Goal: Task Accomplishment & Management: Manage account settings

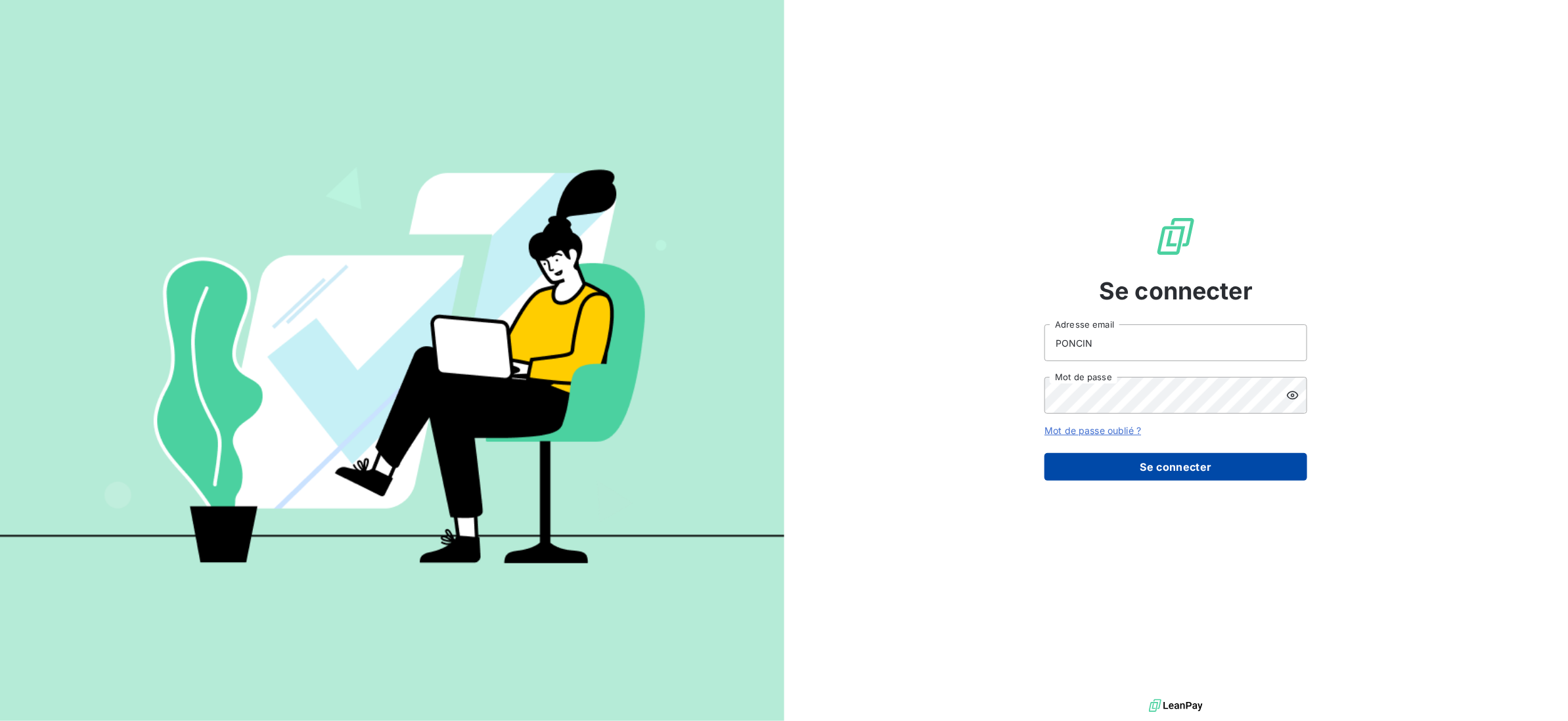
click at [1147, 472] on button "Se connecter" at bounding box center [1176, 466] width 263 height 28
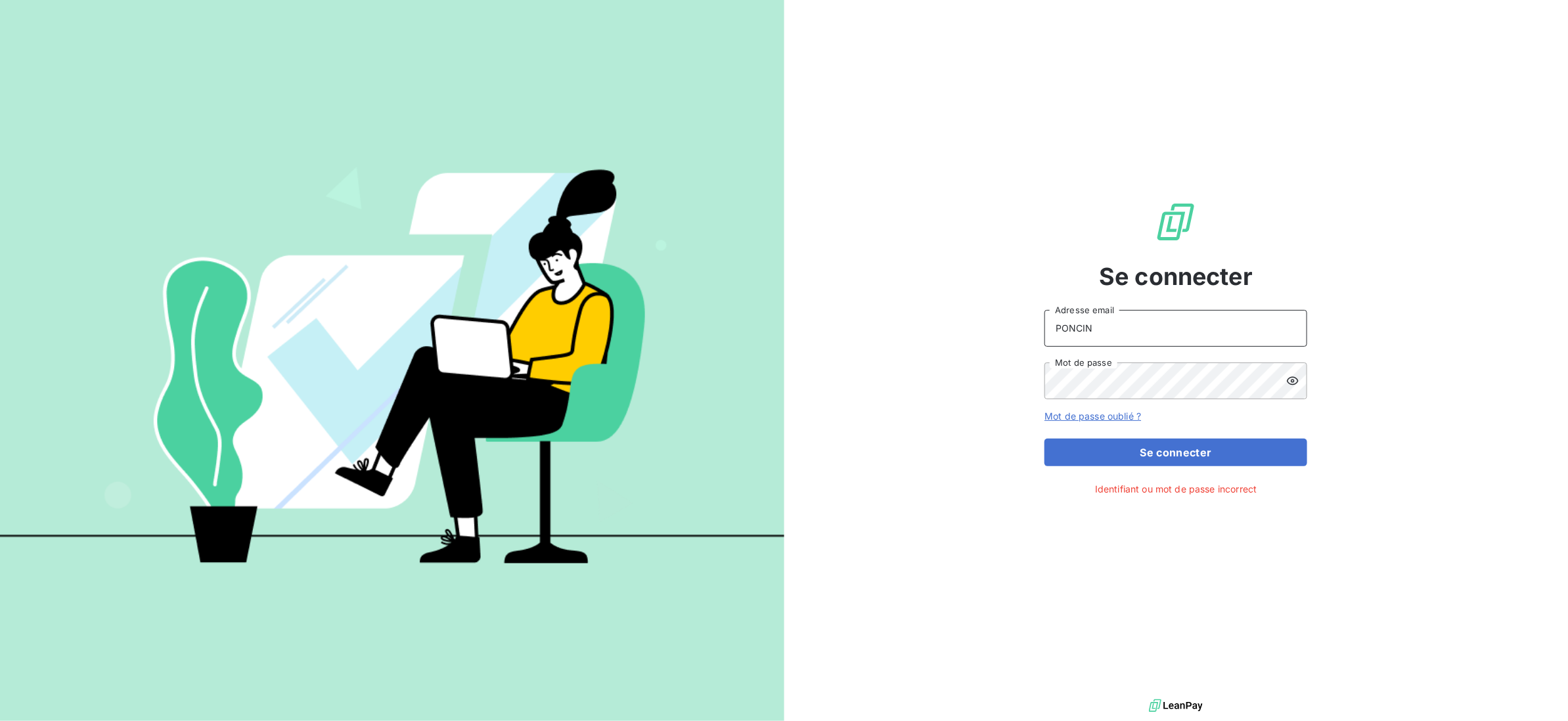
click at [1144, 337] on input "PONCIN" at bounding box center [1176, 328] width 263 height 36
drag, startPoint x: 1144, startPoint y: 335, endPoint x: 1020, endPoint y: 347, distance: 124.6
click at [1020, 347] on div "Se connecter PONCIN Adresse email Mot de passe Mot de passe oublié ? Se connect…" at bounding box center [1176, 348] width 784 height 696
type input "[EMAIL_ADDRESS][DOMAIN_NAME]"
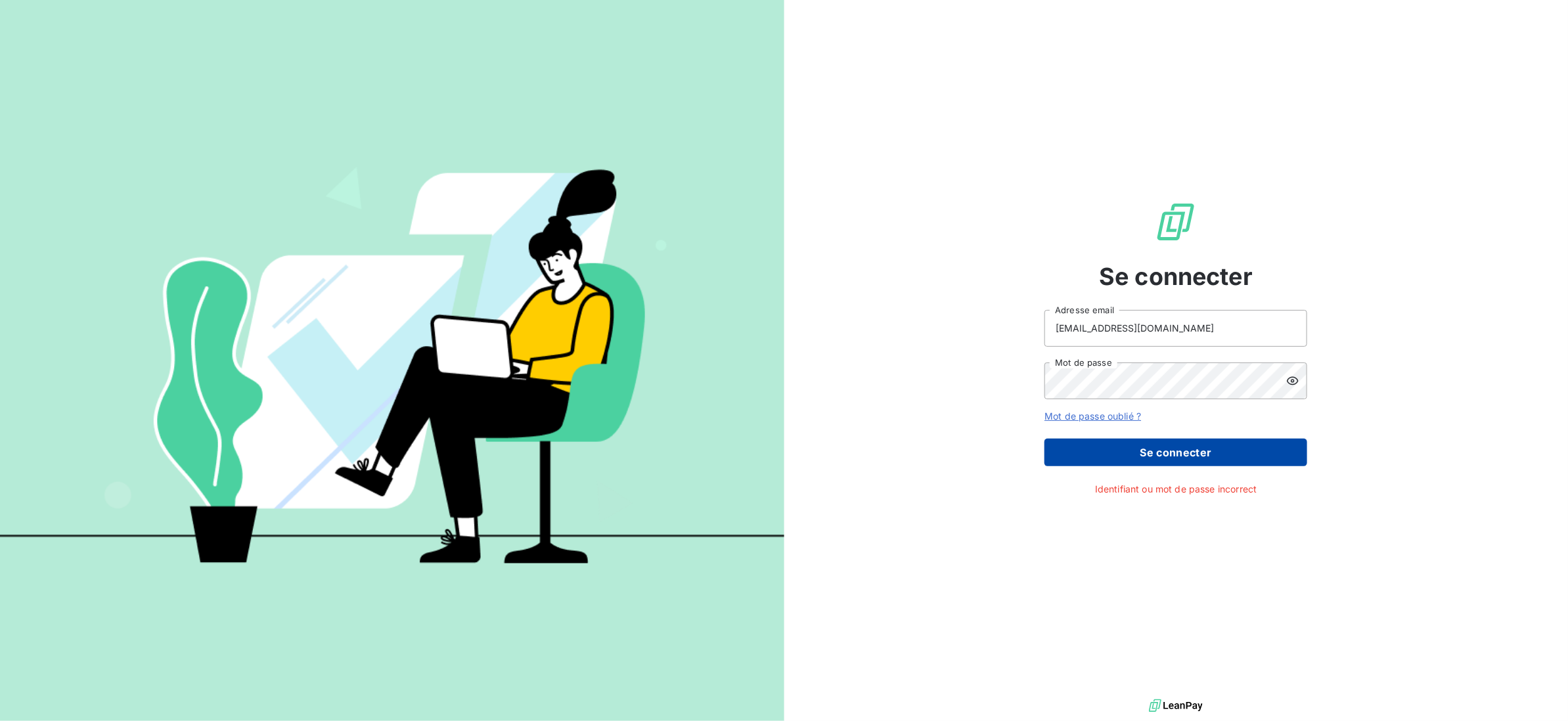
click at [1157, 448] on button "Se connecter" at bounding box center [1176, 452] width 263 height 28
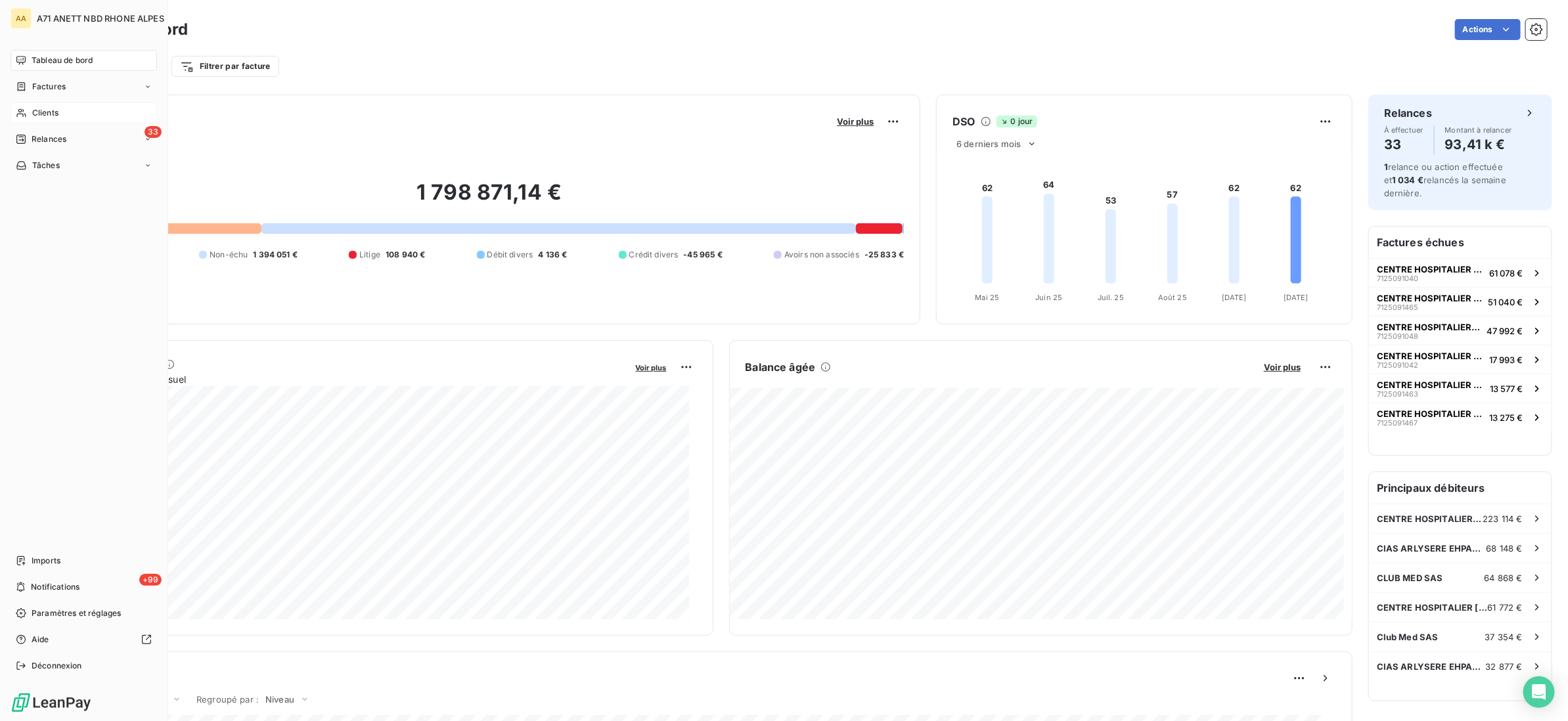
drag, startPoint x: 29, startPoint y: 105, endPoint x: 61, endPoint y: 110, distance: 32.4
click at [29, 105] on div "Clients" at bounding box center [83, 113] width 147 height 21
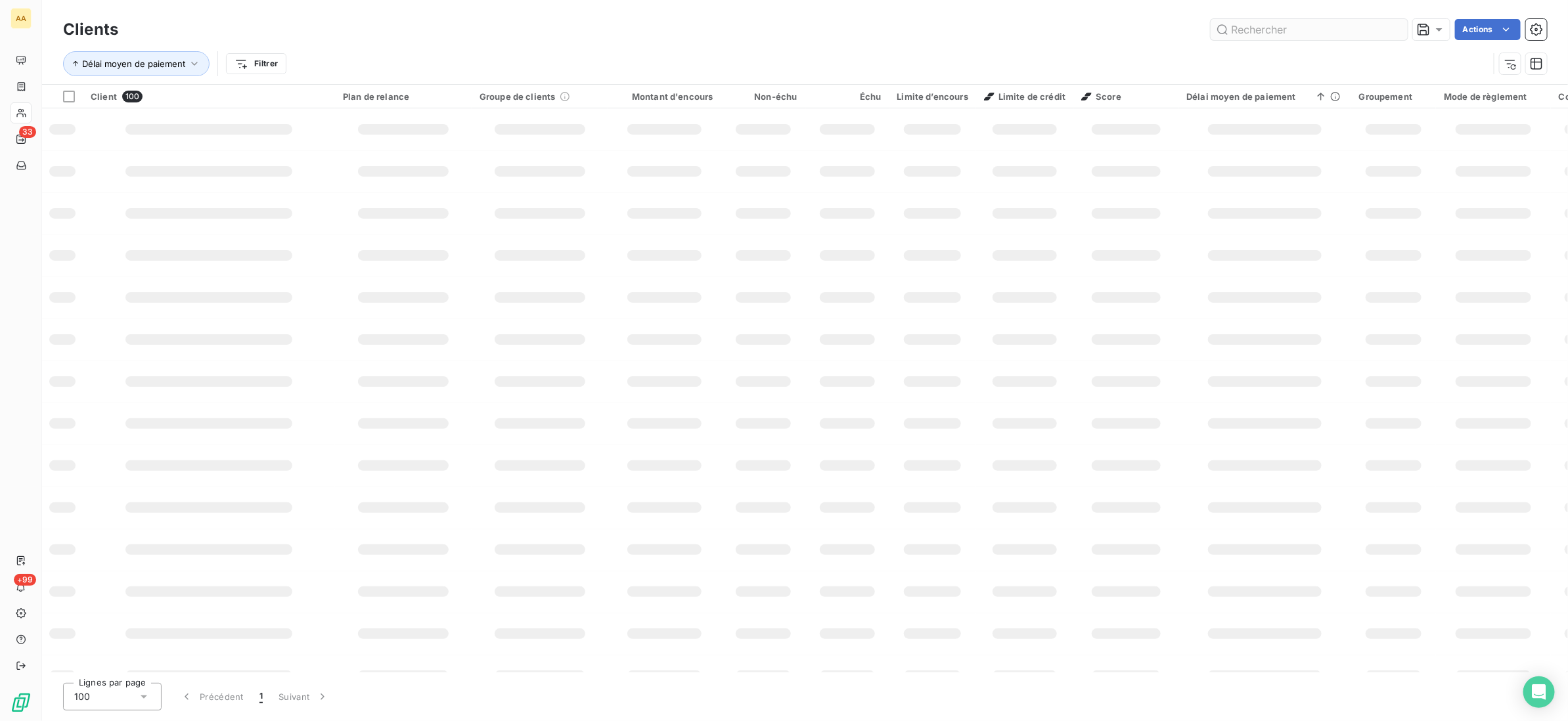
click at [1272, 29] on input "text" at bounding box center [1309, 29] width 197 height 21
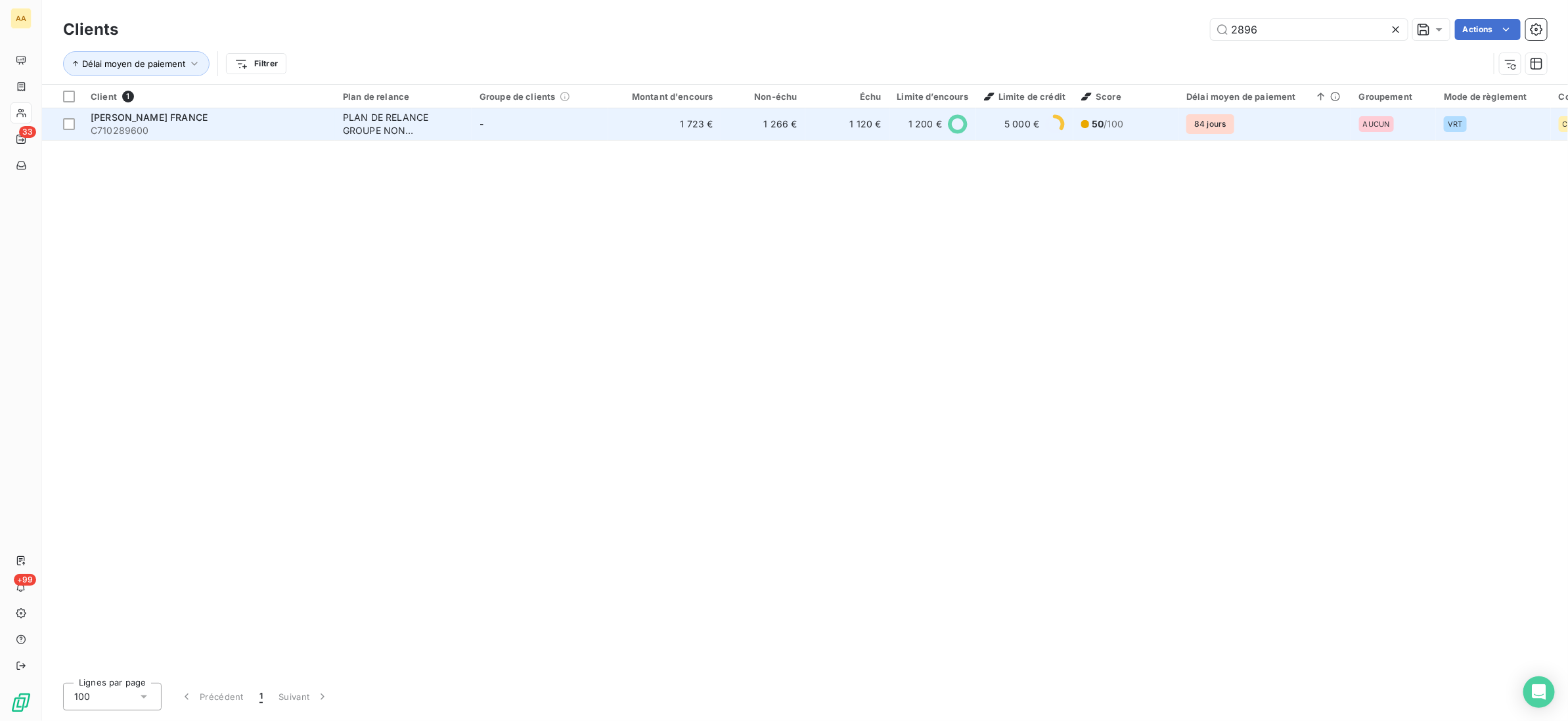
type input "2896"
click at [471, 127] on td "PLAN DE RELANCE GROUPE NON AUTOMATIQUE" at bounding box center [403, 124] width 137 height 32
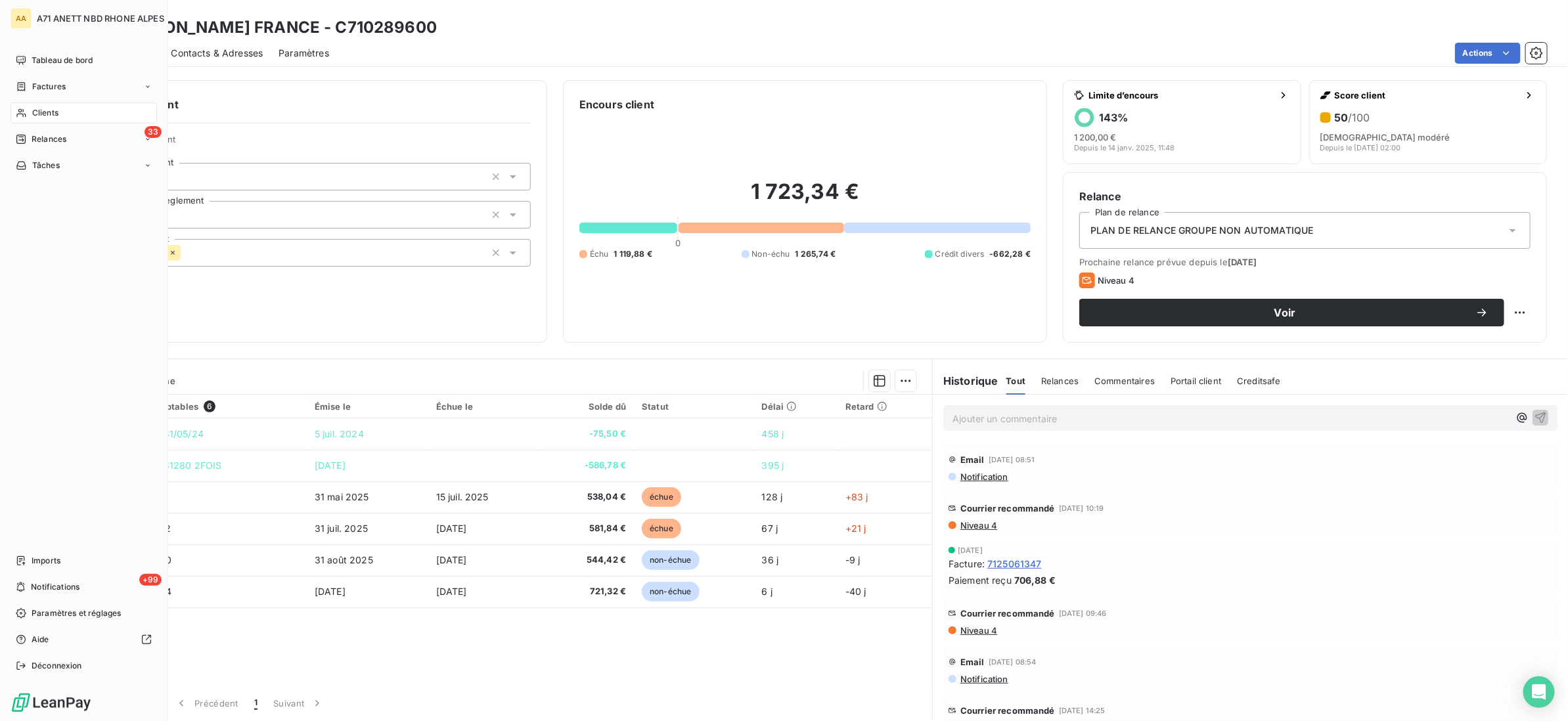
click at [27, 107] on div "Clients" at bounding box center [83, 113] width 147 height 21
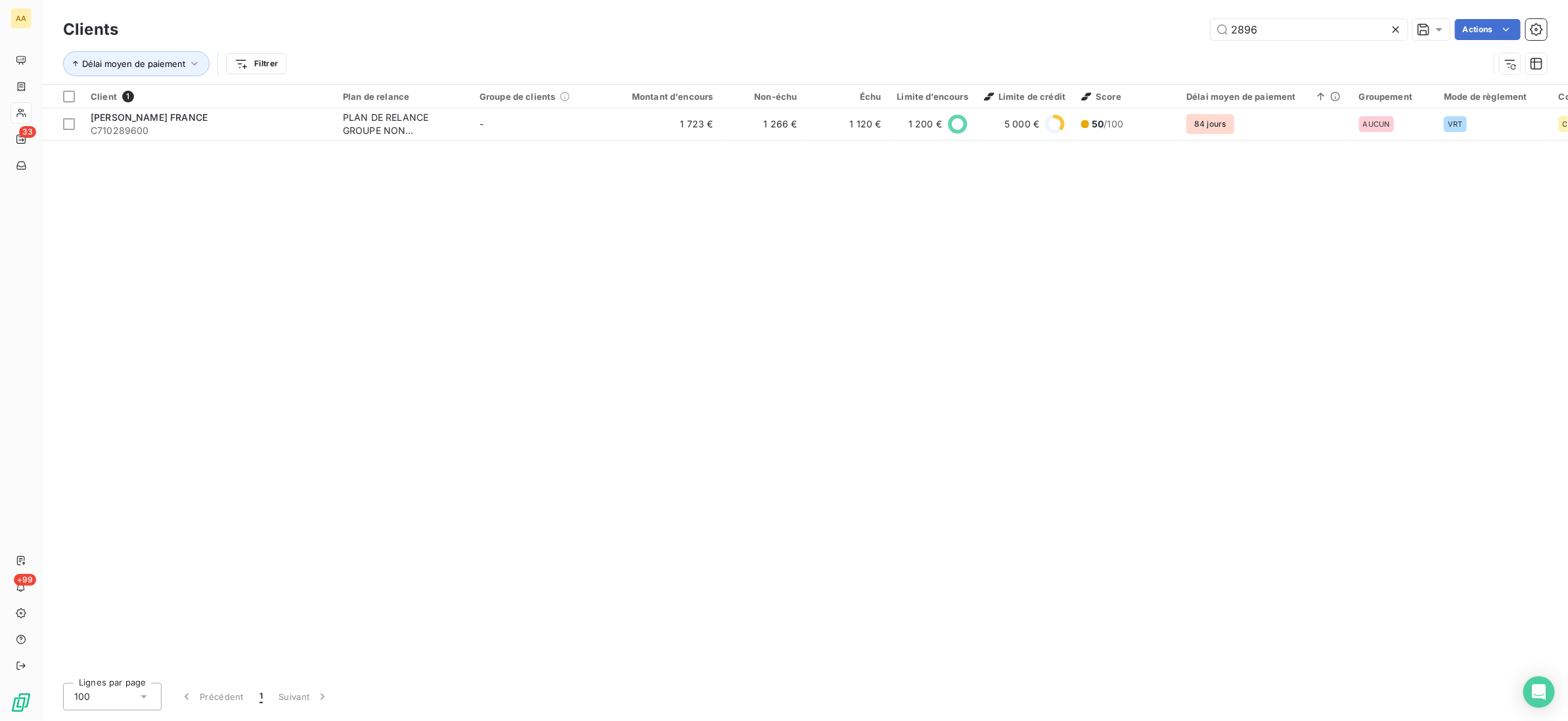
drag, startPoint x: 1302, startPoint y: 29, endPoint x: 1160, endPoint y: 44, distance: 142.8
click at [1160, 44] on div "Clients 2896 Actions Délai moyen de paiement Filtrer" at bounding box center [804, 50] width 1484 height 68
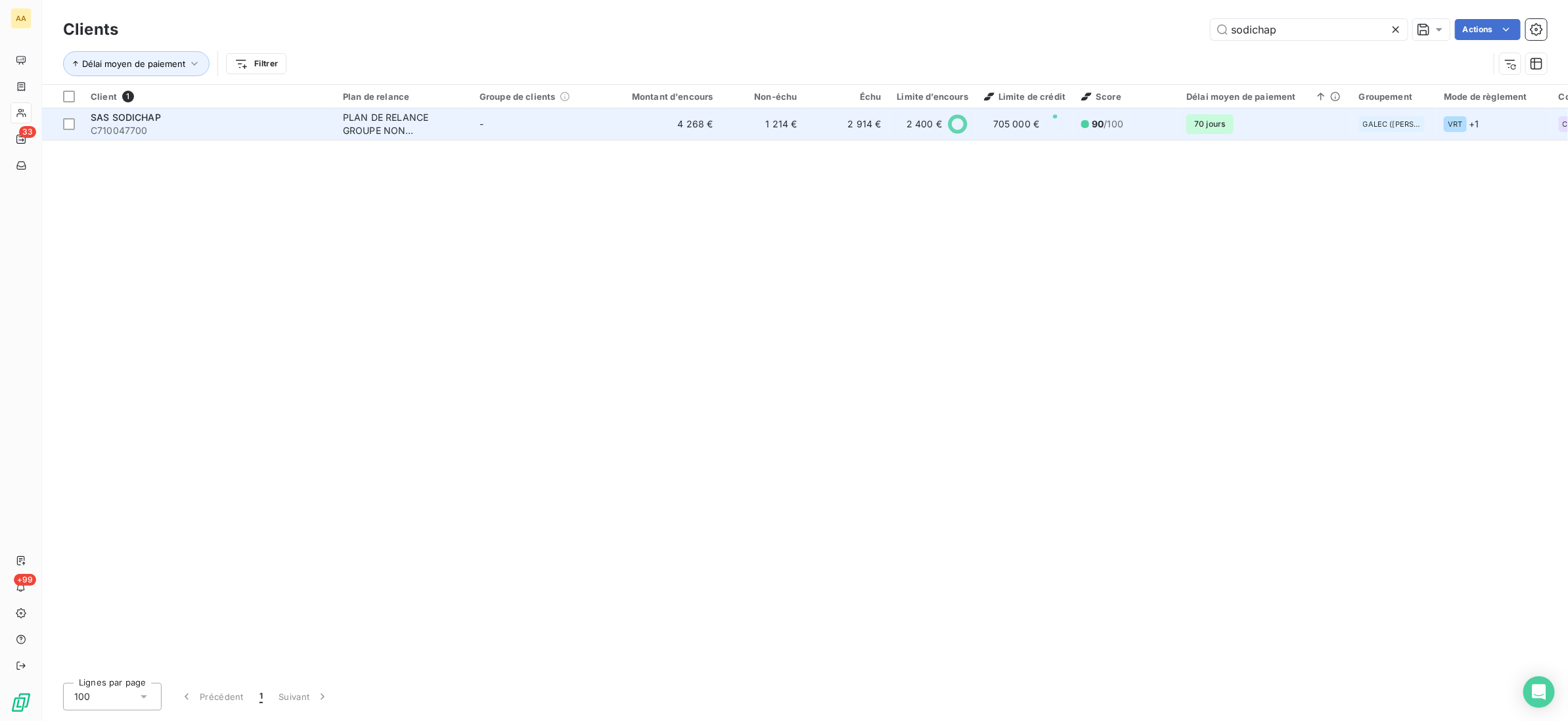
type input "sodichap"
click at [400, 125] on div "PLAN DE RELANCE GROUPE NON AUTOMATIQUE" at bounding box center [403, 124] width 121 height 27
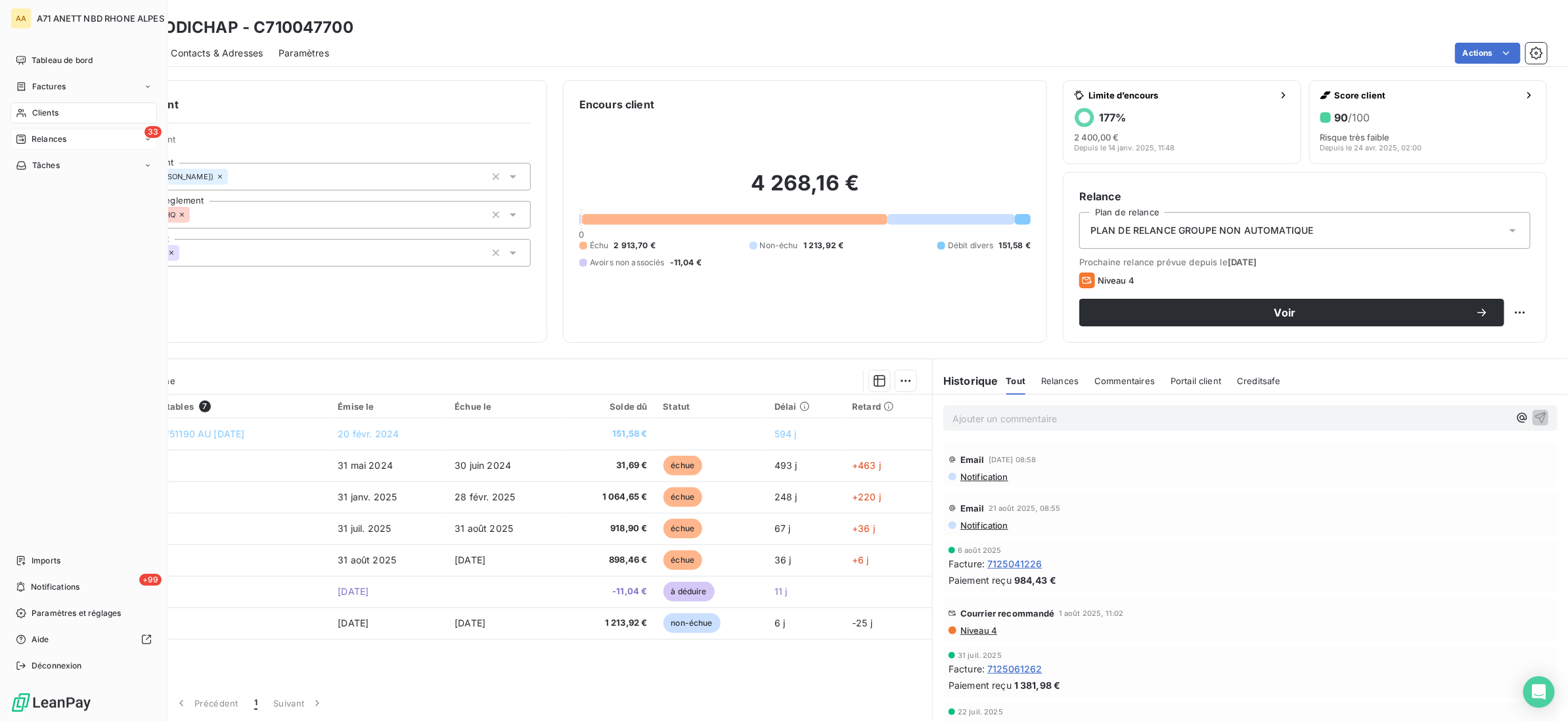
click at [34, 137] on span "Relances" at bounding box center [49, 139] width 35 height 12
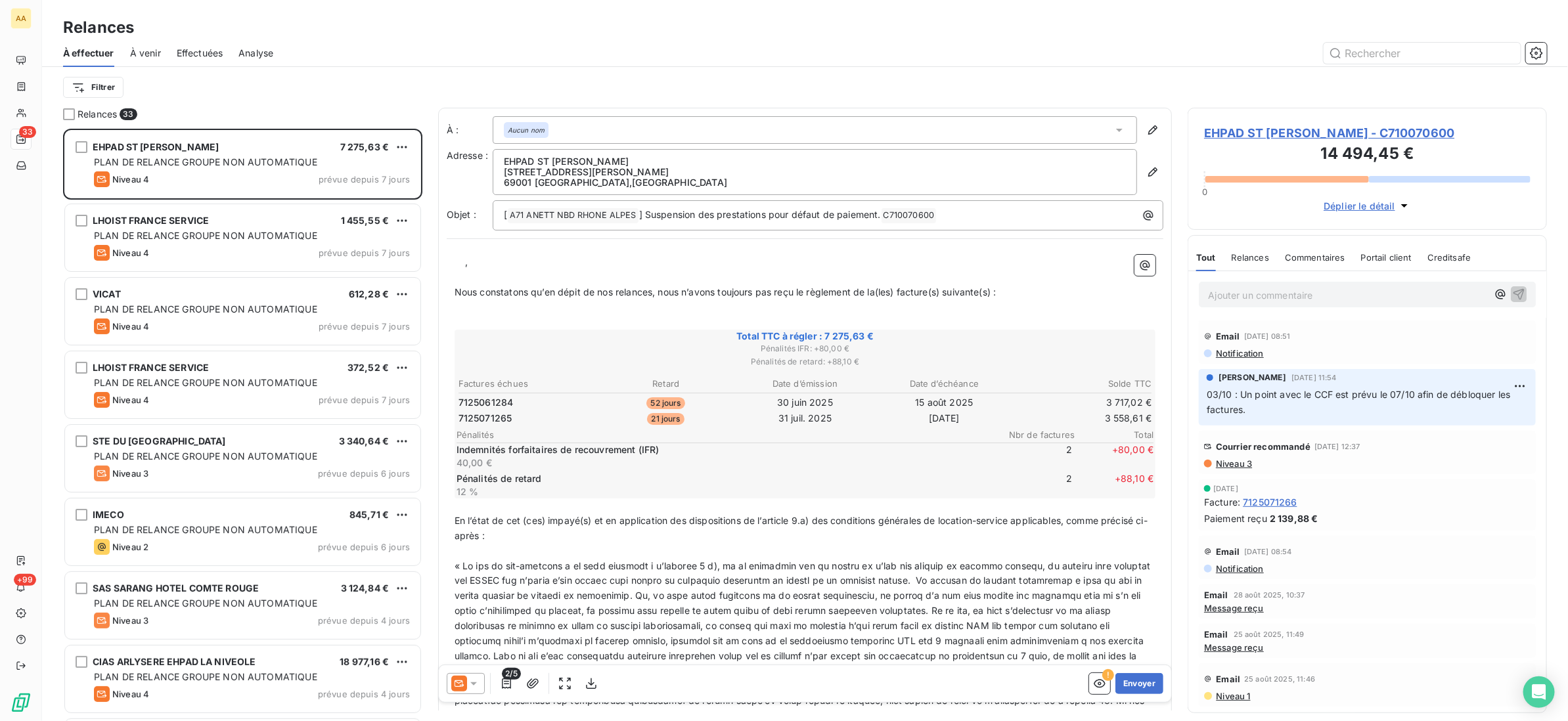
scroll to position [579, 344]
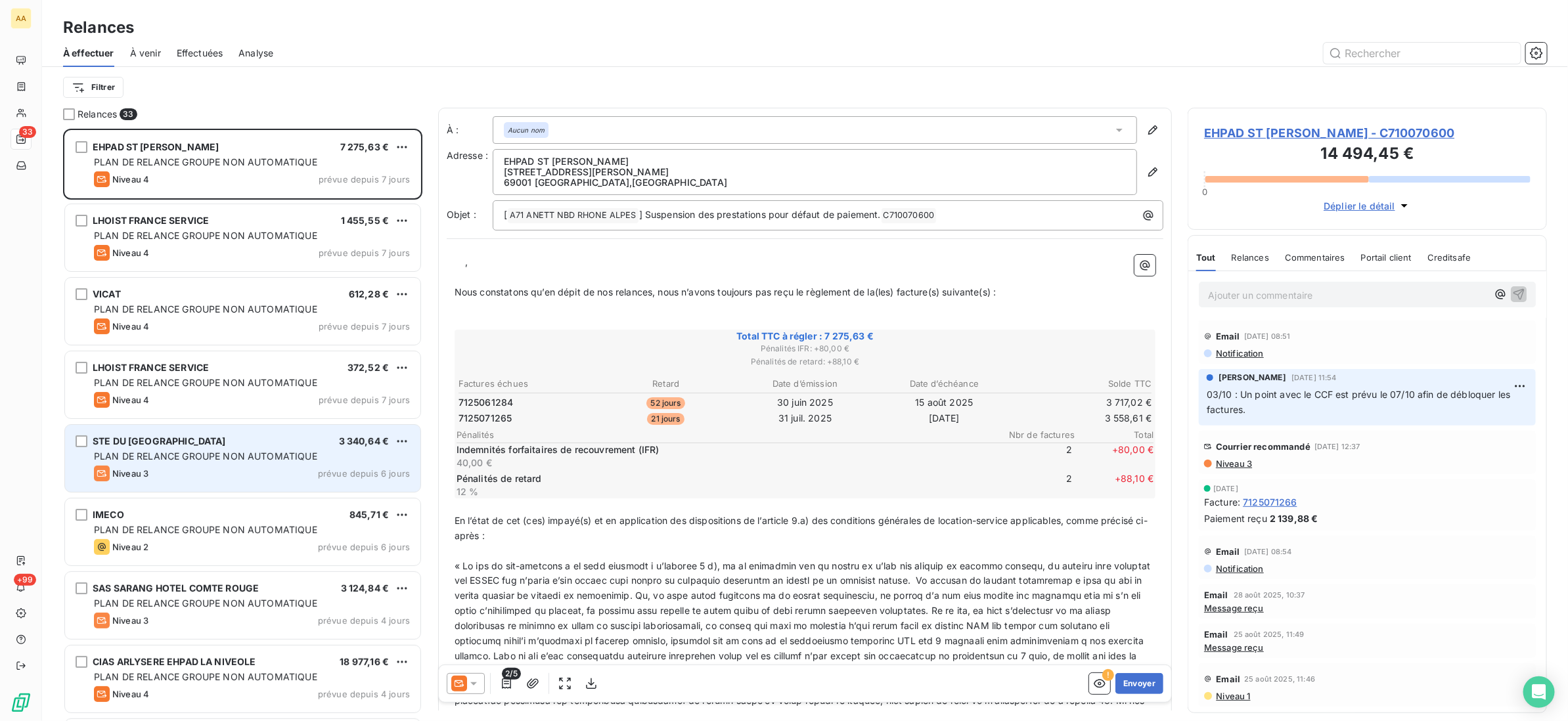
click at [228, 451] on span "PLAN DE RELANCE GROUPE NON AUTOMATIQUE" at bounding box center [206, 456] width 224 height 12
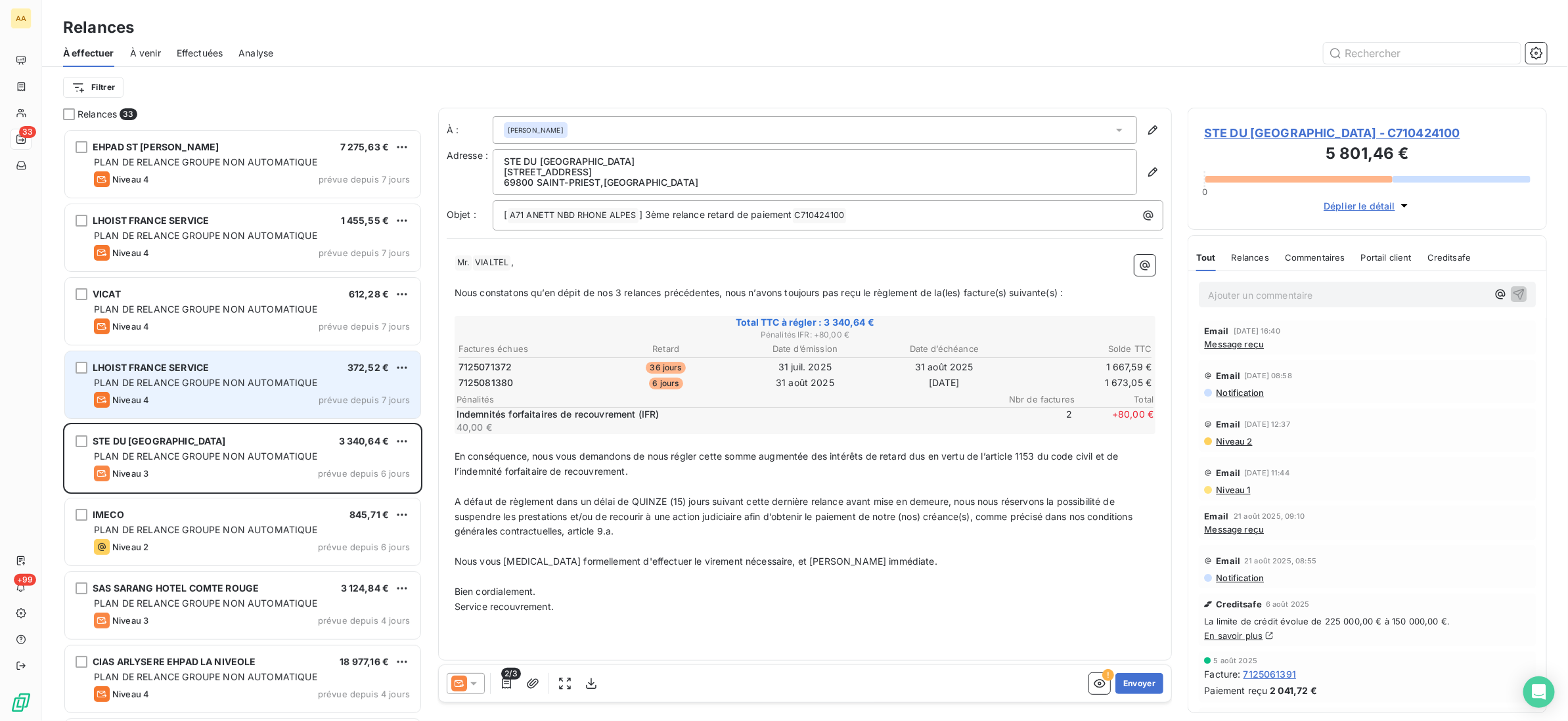
click at [228, 383] on span "PLAN DE RELANCE GROUPE NON AUTOMATIQUE" at bounding box center [206, 383] width 224 height 12
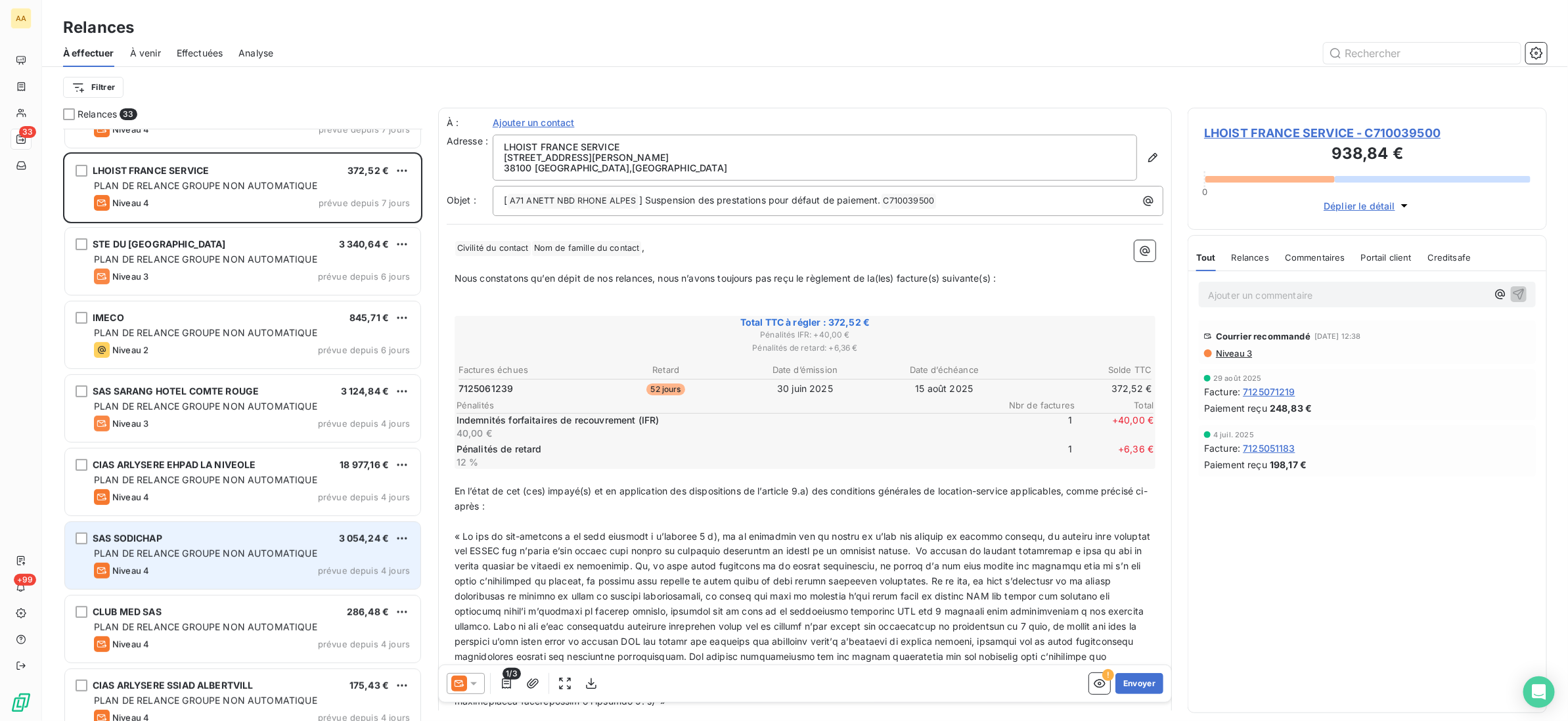
scroll to position [297, 0]
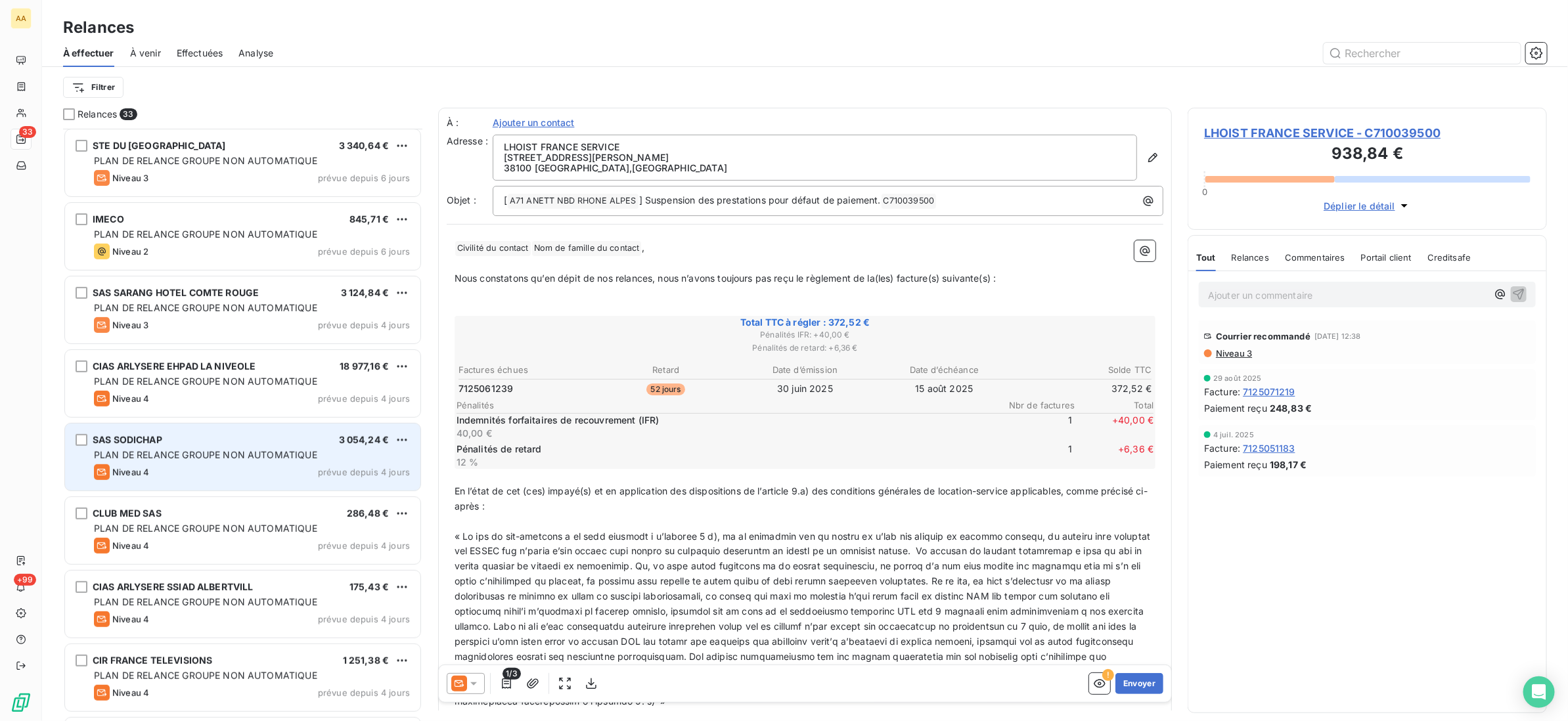
click at [228, 465] on div "Niveau 4 prévue depuis 4 jours" at bounding box center [252, 472] width 316 height 16
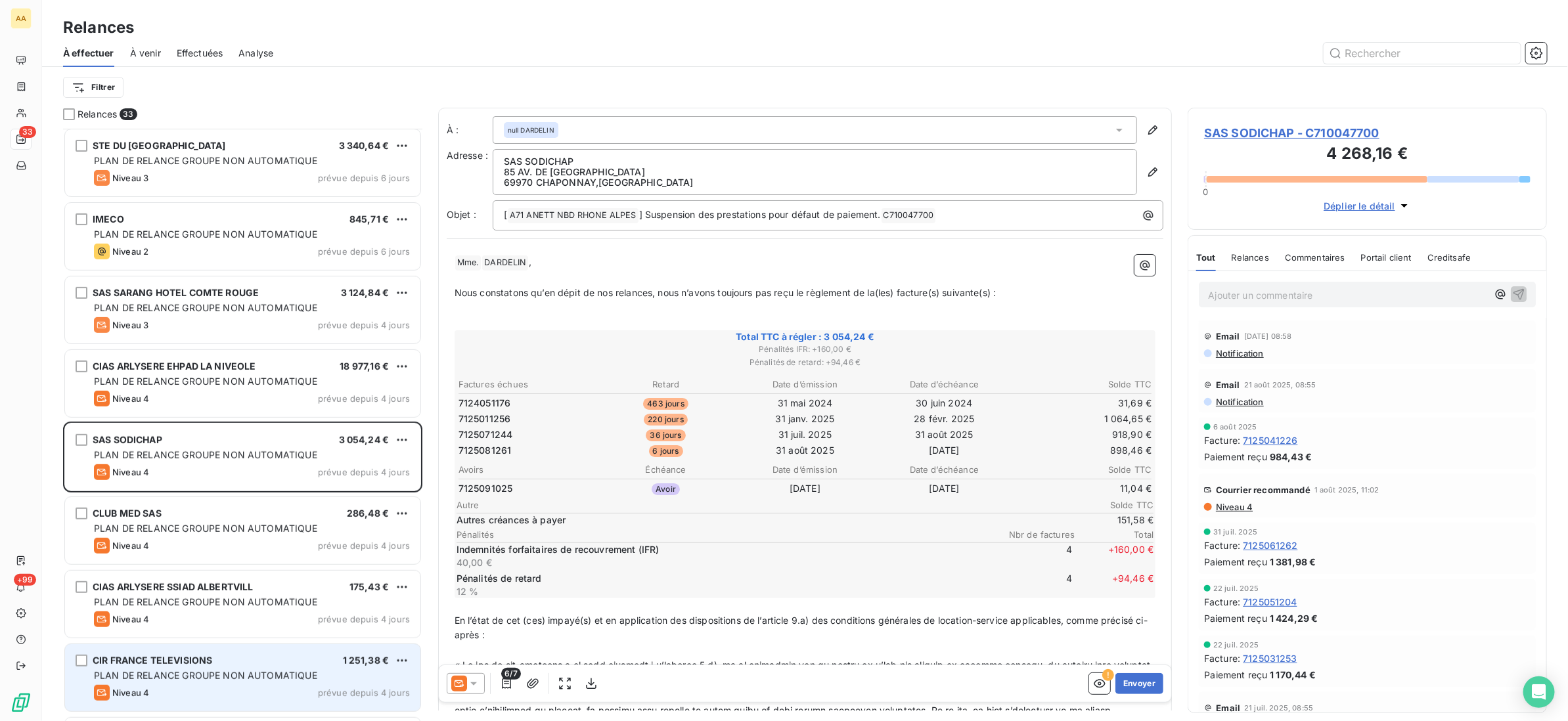
click at [273, 660] on div "CIR FRANCE TELEVISIONS 1 251,38 €" at bounding box center [252, 661] width 316 height 12
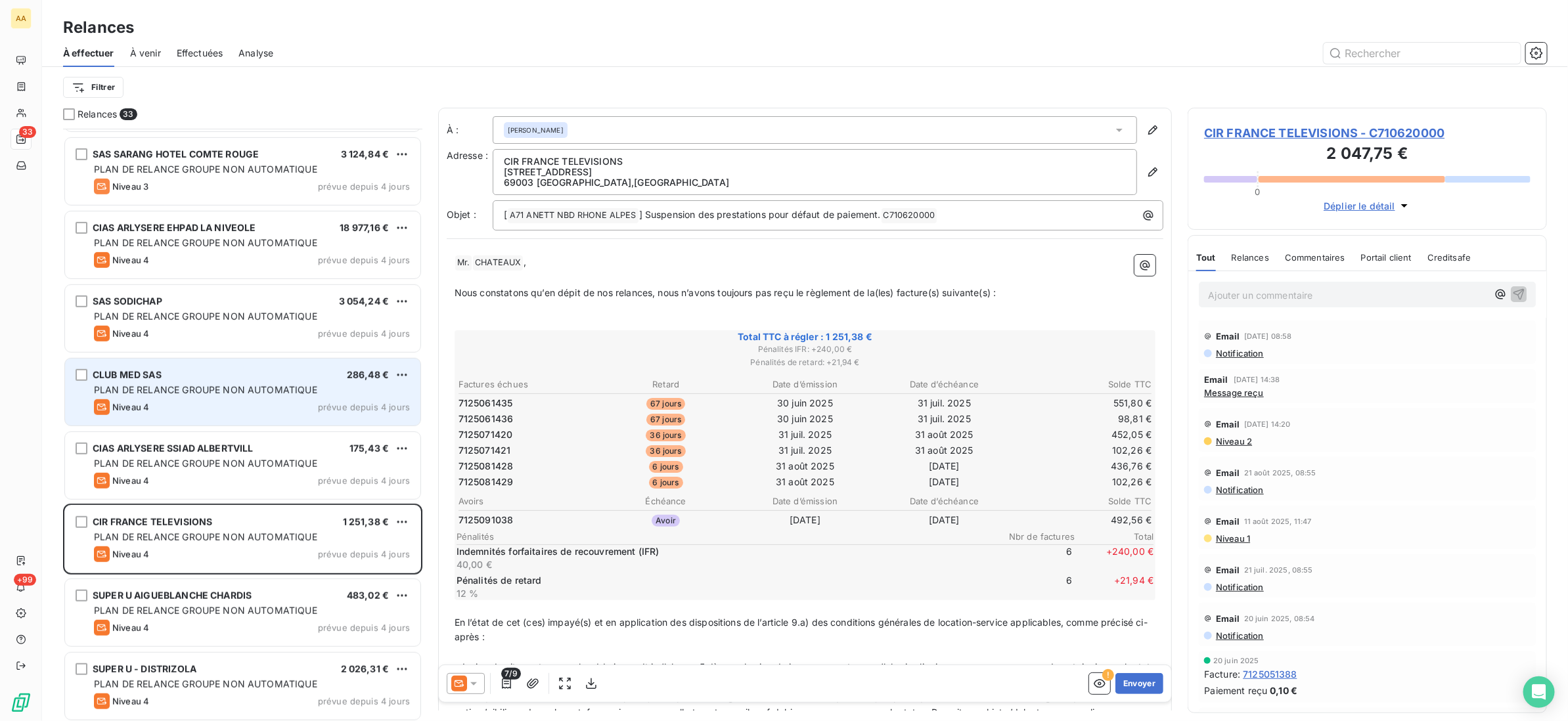
scroll to position [494, 0]
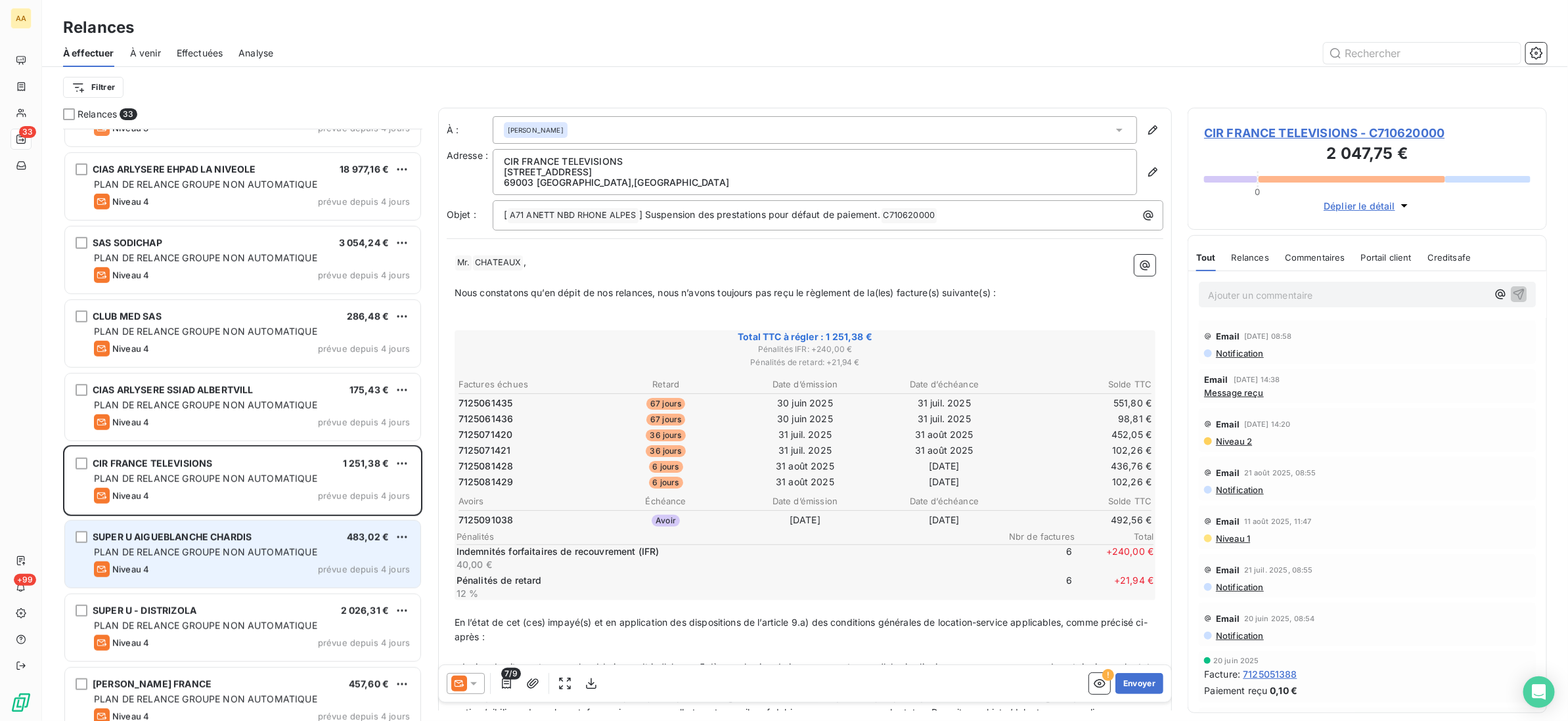
click at [266, 551] on span "PLAN DE RELANCE GROUPE NON AUTOMATIQUE" at bounding box center [206, 551] width 224 height 12
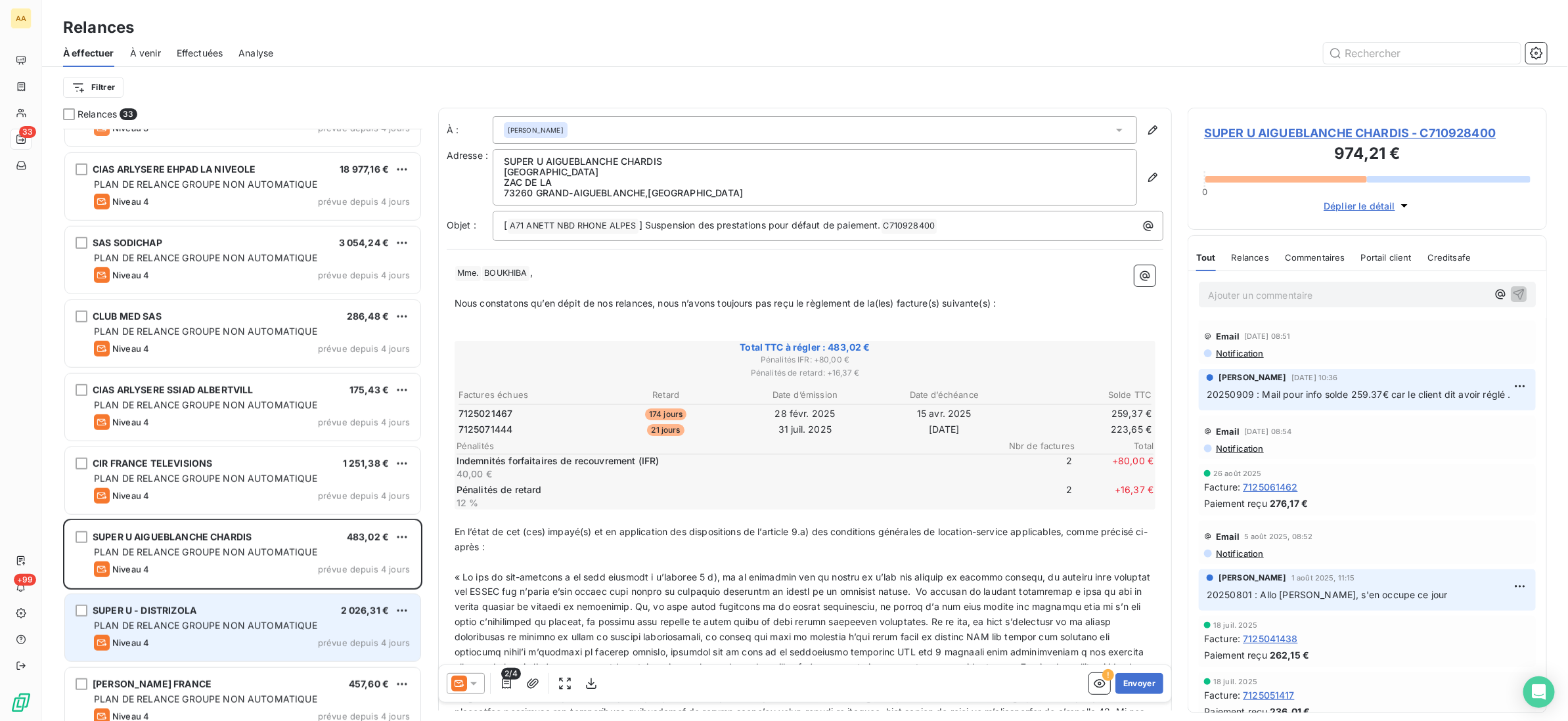
click at [310, 610] on div "SUPER U - DISTRIZOLA 2 026,31 €" at bounding box center [252, 610] width 316 height 12
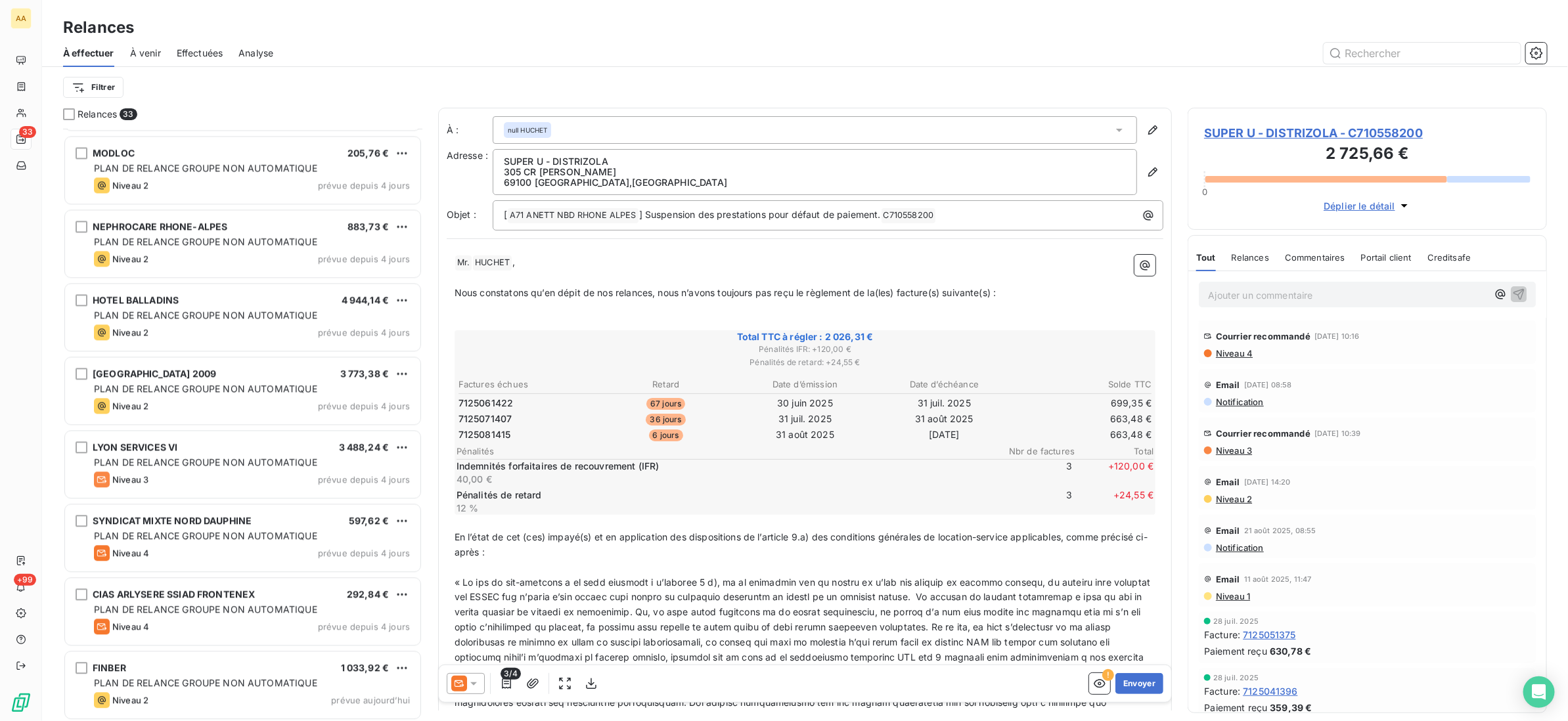
scroll to position [1835, 0]
